Goal: Task Accomplishment & Management: Use online tool/utility

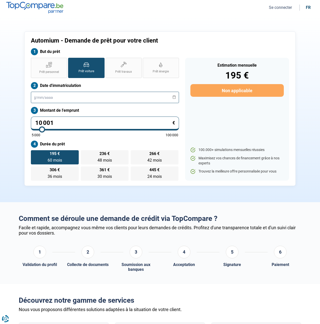
click at [68, 97] on input "text" at bounding box center [105, 97] width 148 height 11
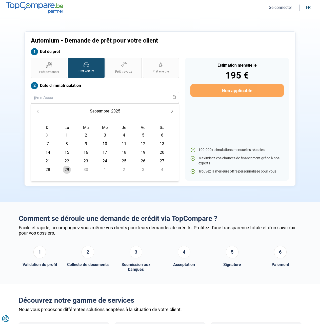
click at [163, 81] on div "Prêt personnel Prêt voiture Prêt travaux Prêt énergie Prêt voiture Date d'immat…" at bounding box center [105, 119] width 154 height 123
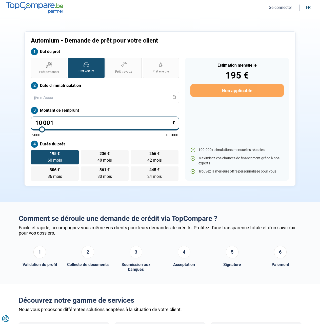
drag, startPoint x: 101, startPoint y: 125, endPoint x: 24, endPoint y: 121, distance: 77.1
click at [24, 121] on div "Automium - Demande de prêt pour votre client But du prêt Prêt personnel Prêt vo…" at bounding box center [160, 108] width 272 height 155
paste input "4 790"
type input "4 790"
type input "5000"
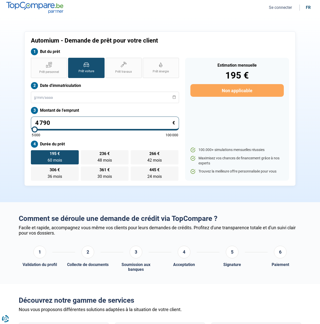
type input "5 000"
type input "5000"
radio input "true"
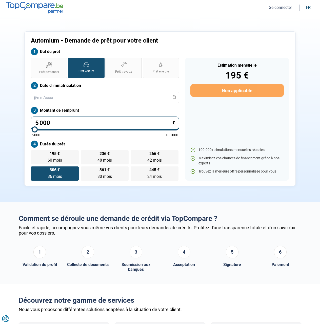
click at [91, 106] on div "Prêt personnel Prêt voiture Prêt travaux Prêt énergie Prêt voiture Date d'immat…" at bounding box center [105, 119] width 154 height 123
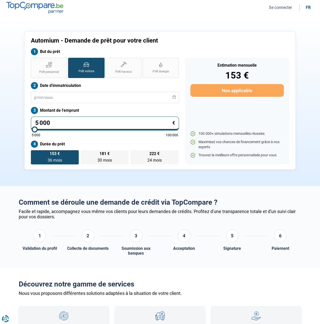
click at [78, 121] on input "5 000" at bounding box center [105, 124] width 148 height 14
drag, startPoint x: 33, startPoint y: 129, endPoint x: 16, endPoint y: 127, distance: 16.8
click at [32, 129] on input "range" at bounding box center [105, 129] width 147 height 1
drag, startPoint x: 78, startPoint y: 124, endPoint x: 9, endPoint y: 119, distance: 69.4
click at [9, 119] on section "Automium - Demande de prêt pour votre client But du prêt Prêt personnel Prêt vo…" at bounding box center [160, 100] width 320 height 171
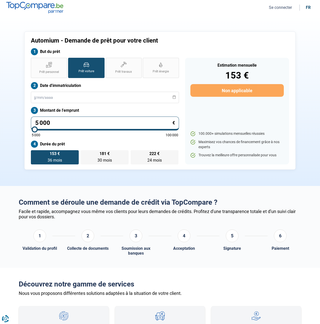
type input "5"
type input "5000"
type input "54"
type input "5000"
type input "5"
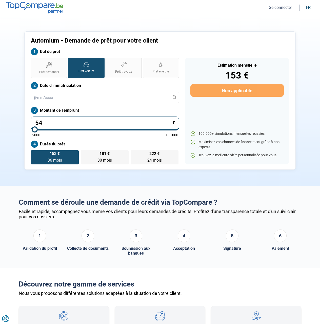
type input "5000"
type input "57"
type input "5000"
type input "579"
type input "5000"
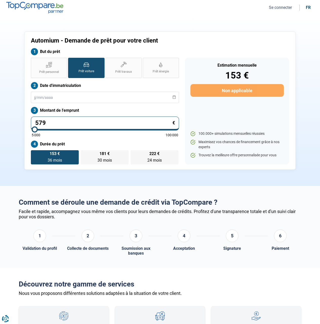
type input "5 790"
type input "5750"
type input "5 790"
type input "5750"
radio input "false"
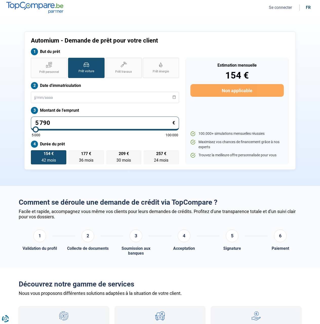
click at [119, 137] on div "5 000 100 000" at bounding box center [105, 135] width 147 height 4
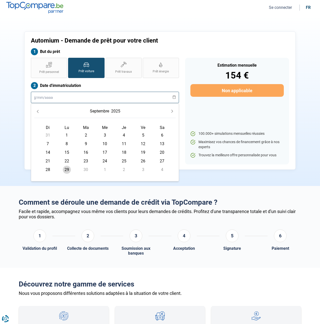
click at [103, 98] on input "text" at bounding box center [105, 97] width 148 height 11
